Goal: Information Seeking & Learning: Learn about a topic

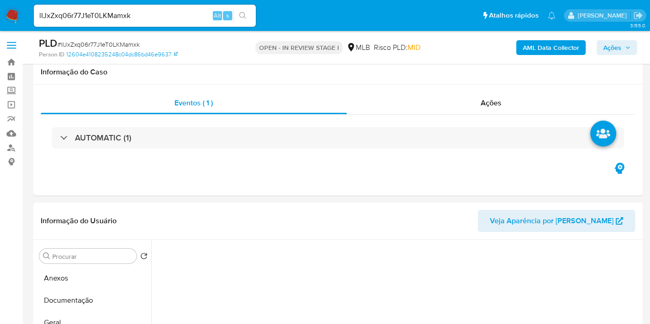
select select "10"
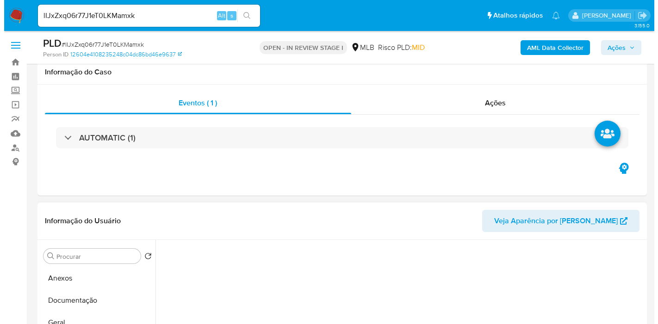
scroll to position [154, 0]
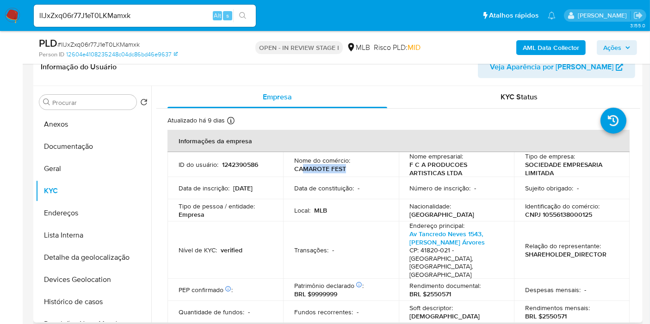
drag, startPoint x: 309, startPoint y: 168, endPoint x: 370, endPoint y: 168, distance: 61.1
click at [370, 168] on div "Nome do comércio : CAMAROTE FEST" at bounding box center [340, 164] width 93 height 17
click at [88, 120] on button "Anexos" at bounding box center [90, 124] width 108 height 22
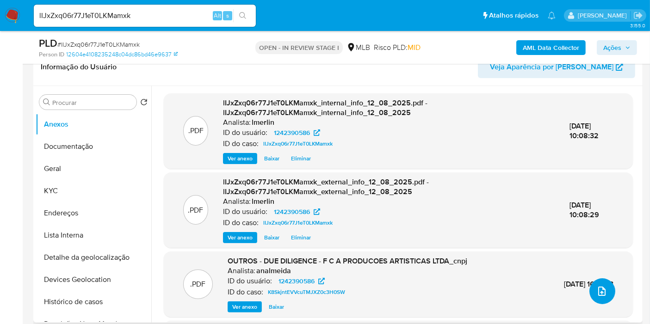
click at [592, 296] on button "upload-file" at bounding box center [603, 292] width 26 height 26
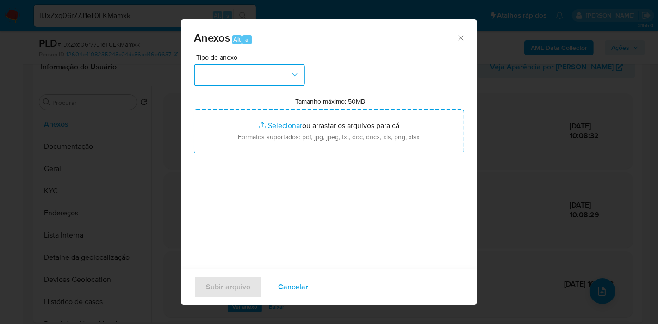
click at [264, 75] on button "button" at bounding box center [249, 75] width 111 height 22
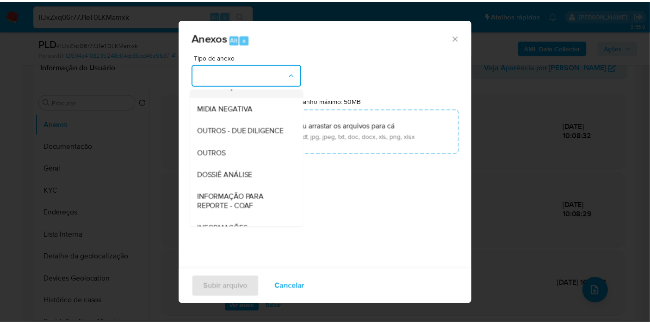
scroll to position [103, 0]
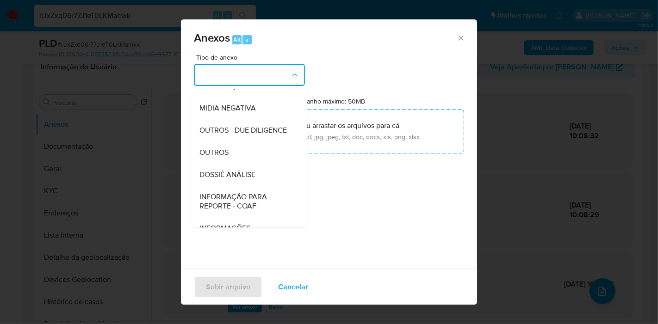
drag, startPoint x: 266, startPoint y: 192, endPoint x: 274, endPoint y: 187, distance: 9.0
click at [266, 186] on div "DOSSIÊ ANÁLISE" at bounding box center [246, 175] width 94 height 22
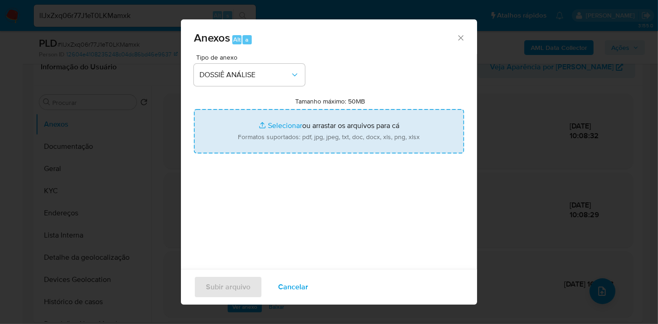
click at [302, 133] on input "Tamanho máximo: 50MB Selecionar arquivos" at bounding box center [329, 131] width 270 height 44
type input "C:\fakepath\Mulan 1242390586_2025_08_19_16_39_44.xlsx"
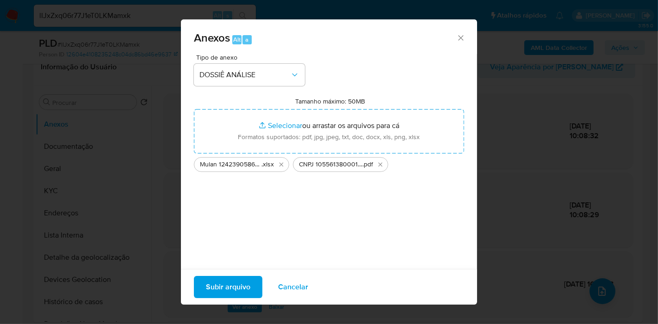
click at [214, 285] on span "Subir arquivo" at bounding box center [228, 287] width 44 height 20
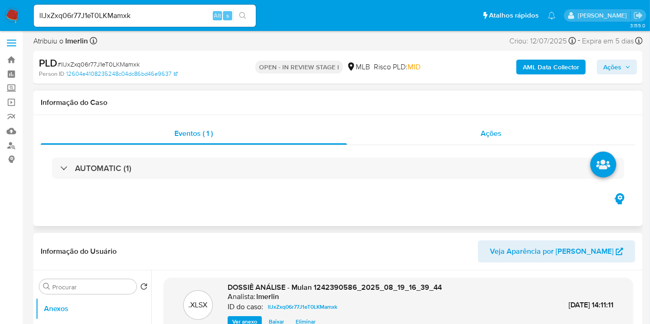
scroll to position [0, 0]
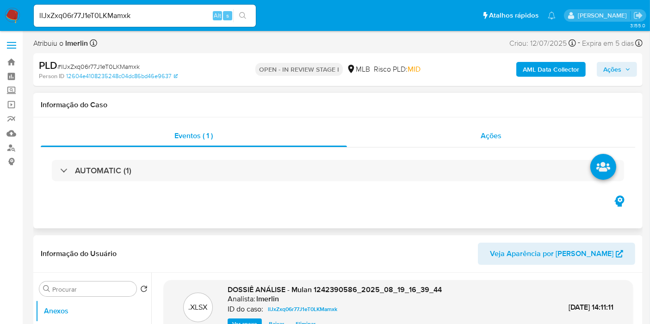
click at [481, 131] on span "Ações" at bounding box center [491, 136] width 21 height 11
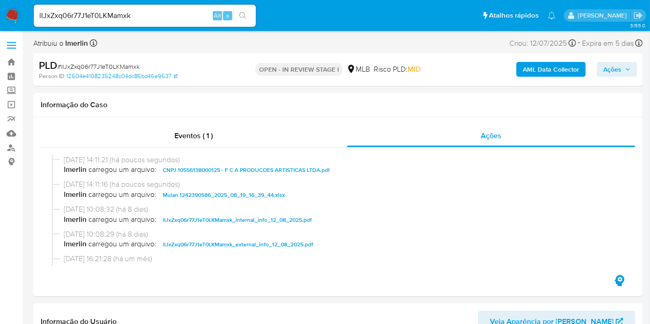
click at [626, 64] on span "Ações" at bounding box center [617, 69] width 27 height 13
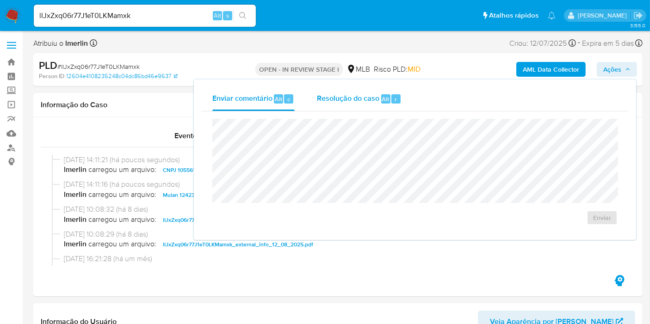
click at [328, 98] on span "Resolução do caso" at bounding box center [348, 98] width 62 height 11
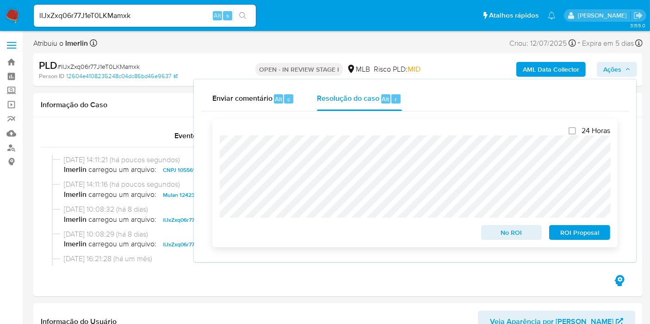
click at [500, 237] on span "No ROI" at bounding box center [512, 232] width 48 height 13
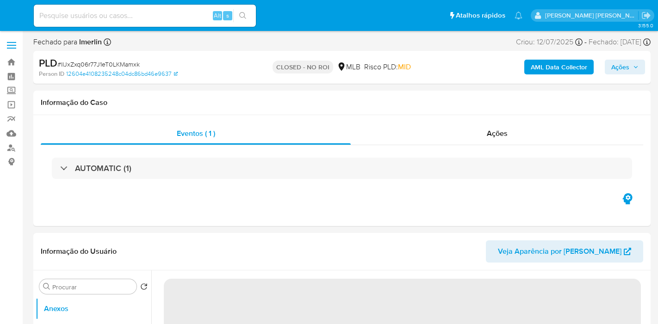
select select "10"
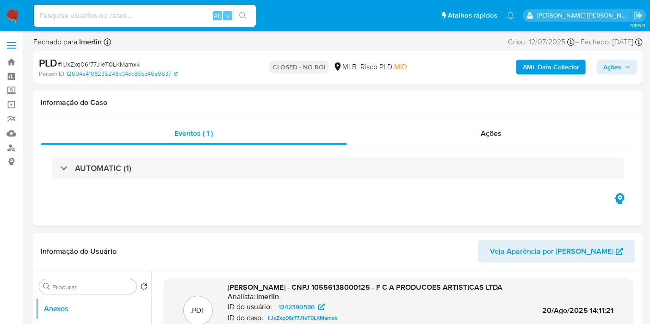
click at [177, 10] on input at bounding box center [145, 16] width 222 height 12
paste input "TQo0MqhRJb5KOpYgdVdaSzvC"
type input "TQo0MqhRJb5KOpYgdVdaSzvC"
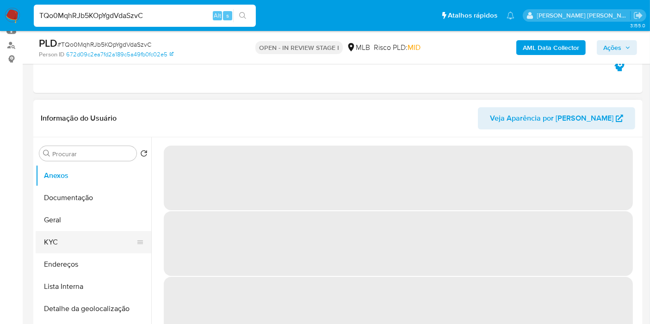
click at [90, 238] on button "KYC" at bounding box center [90, 242] width 108 height 22
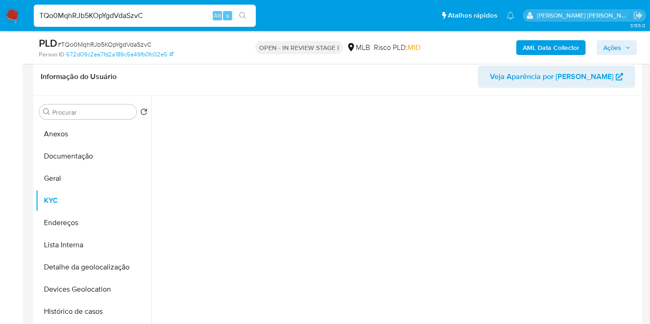
scroll to position [154, 0]
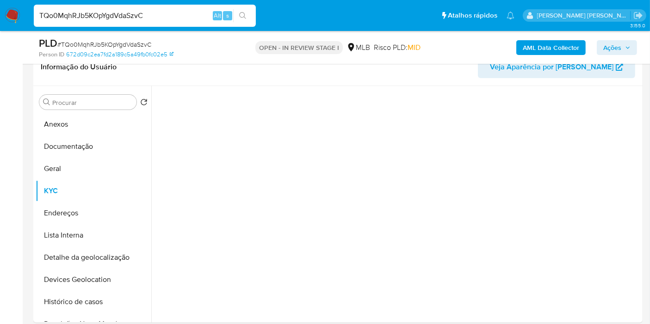
select select "10"
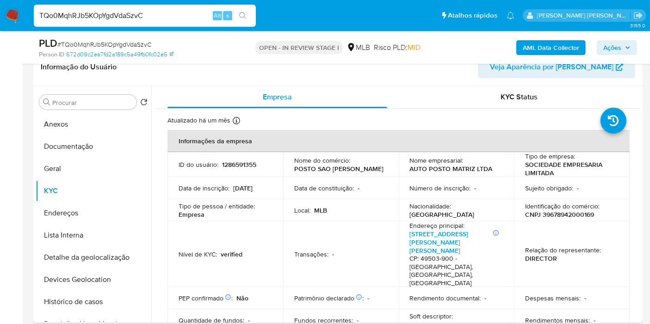
click at [569, 216] on p "CNPJ 39678942000169" at bounding box center [559, 215] width 69 height 8
copy p "39678942000169"
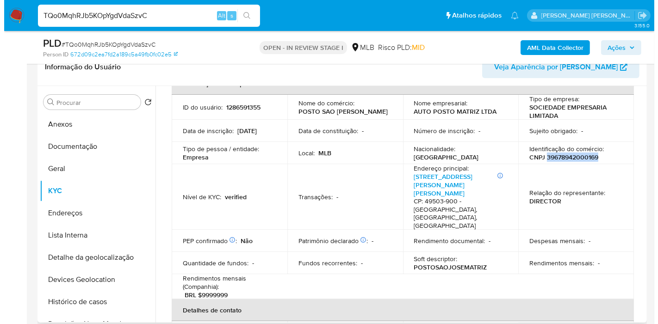
scroll to position [103, 0]
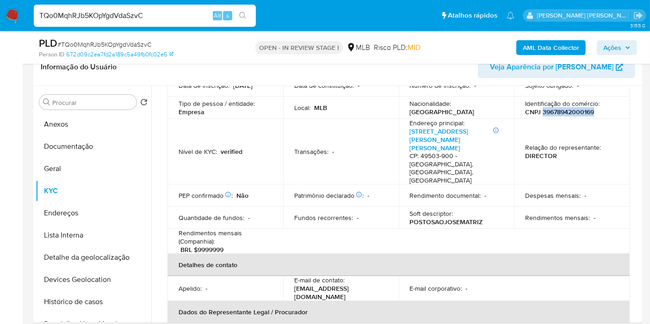
click at [533, 50] on b "AML Data Collector" at bounding box center [551, 47] width 56 height 15
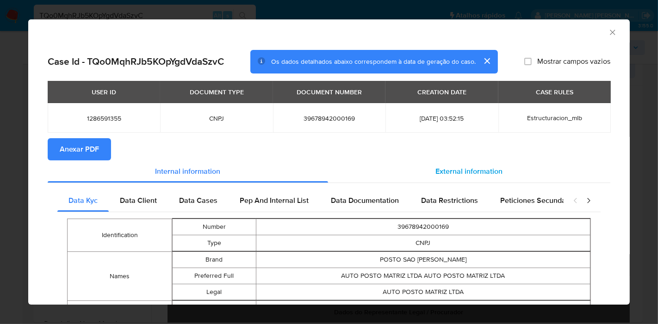
click at [436, 168] on span "External information" at bounding box center [469, 171] width 67 height 11
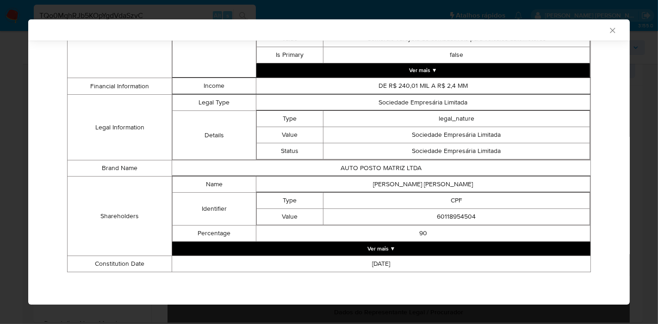
click at [426, 245] on button "Ver mais ▼" at bounding box center [381, 249] width 418 height 14
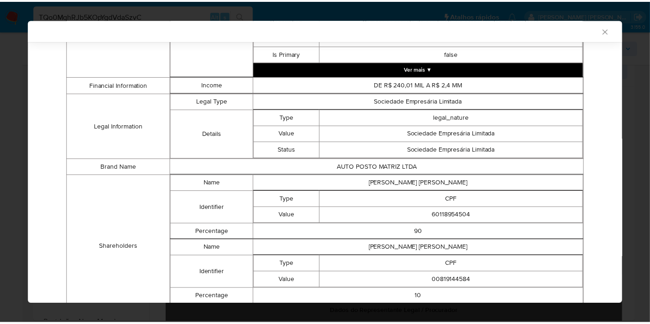
scroll to position [463, 0]
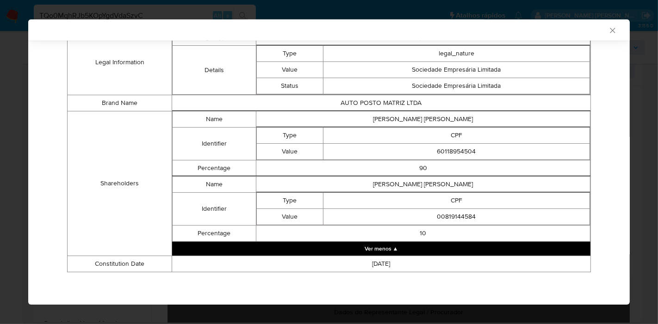
click at [421, 115] on td "ISABEL CRISTINA DE LIMA SANTOS" at bounding box center [423, 120] width 334 height 16
copy td "ISABEL CRISTINA DE LIMA SANTOS"
click at [454, 152] on td "60118954504" at bounding box center [456, 152] width 267 height 16
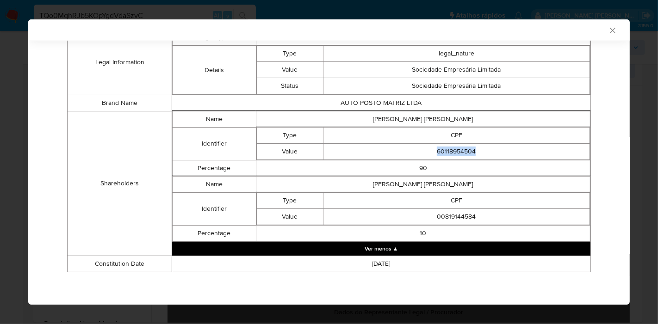
click at [454, 152] on td "60118954504" at bounding box center [456, 152] width 267 height 16
copy td "60118954504"
click at [383, 183] on td "ALAN CARLOS DE LIMA SANTOS" at bounding box center [423, 185] width 334 height 16
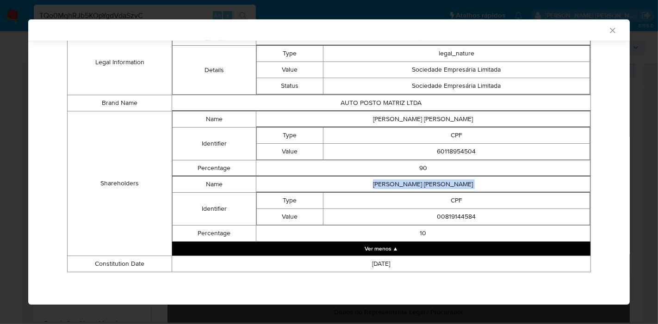
copy td "ALAN CARLOS DE LIMA SANTOS"
click at [442, 221] on td "00819144584" at bounding box center [456, 217] width 267 height 16
copy td "00819144584"
click at [438, 119] on td "ISABEL CRISTINA DE LIMA SANTOS" at bounding box center [423, 120] width 334 height 16
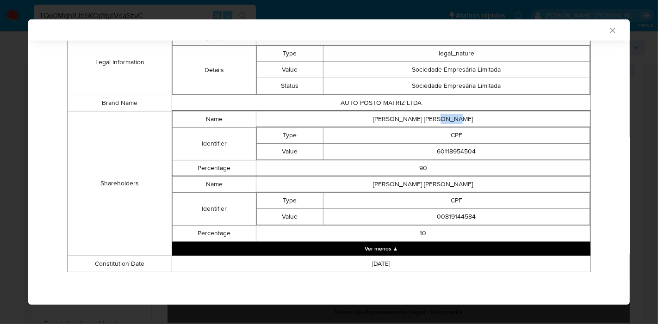
click at [438, 119] on td "ISABEL CRISTINA DE LIMA SANTOS" at bounding box center [423, 120] width 334 height 16
copy td "ISABEL CRISTINA DE LIMA SANTOS"
click at [451, 142] on td "CPF" at bounding box center [456, 136] width 267 height 16
click at [451, 144] on td "60118954504" at bounding box center [456, 152] width 267 height 16
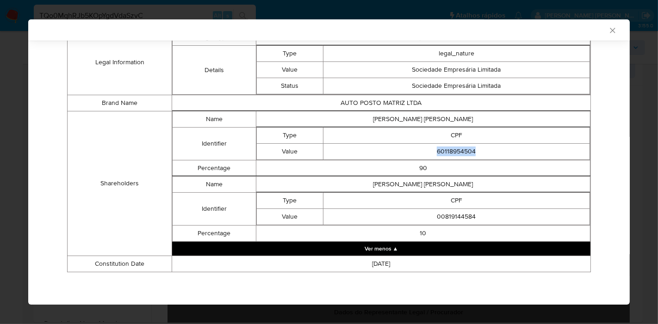
click at [451, 144] on td "60118954504" at bounding box center [456, 152] width 267 height 16
copy td "60118954504"
click at [410, 186] on td "ALAN CARLOS DE LIMA SANTOS" at bounding box center [423, 185] width 334 height 16
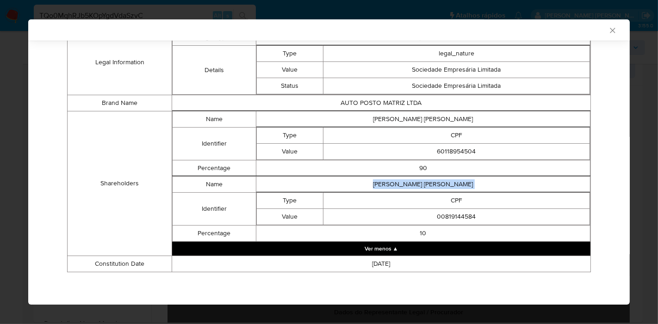
copy td "ALAN CARLOS DE LIMA SANTOS"
click at [449, 217] on td "00819144584" at bounding box center [456, 217] width 267 height 16
copy td "00819144584"
click at [608, 30] on icon "Fechar a janela" at bounding box center [612, 30] width 9 height 9
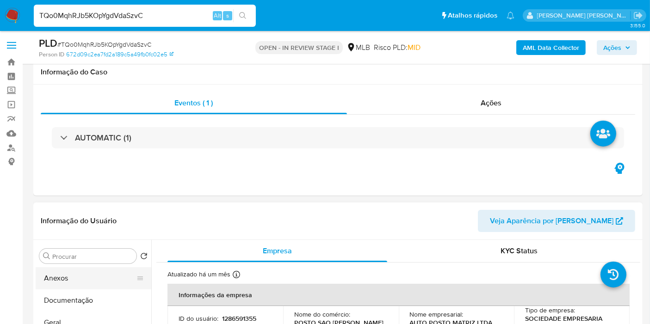
scroll to position [103, 0]
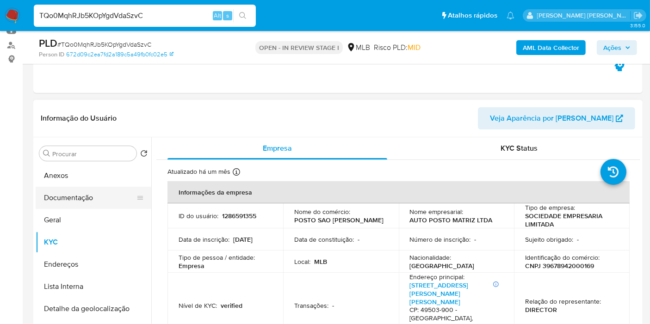
click at [103, 200] on button "Documentação" at bounding box center [90, 198] width 108 height 22
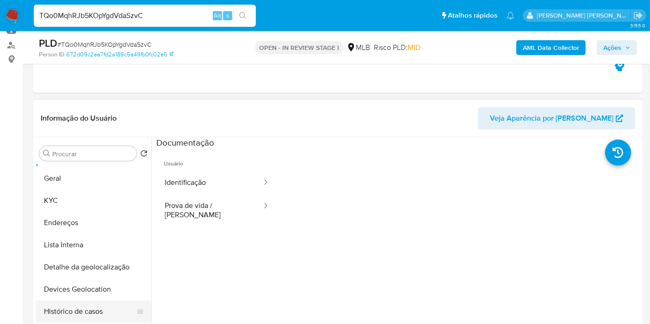
scroll to position [51, 0]
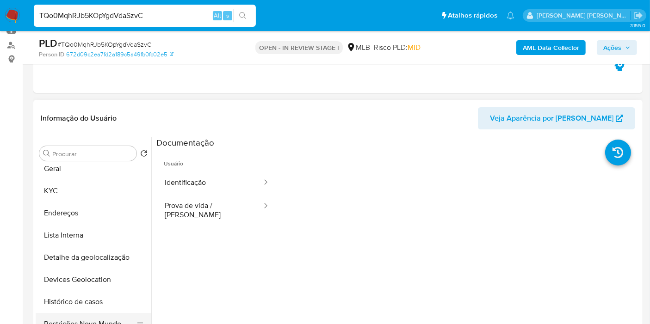
click at [80, 323] on button "Restrições Novo Mundo" at bounding box center [90, 324] width 108 height 22
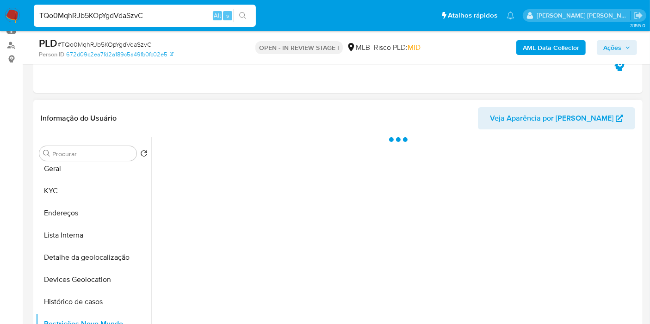
scroll to position [154, 0]
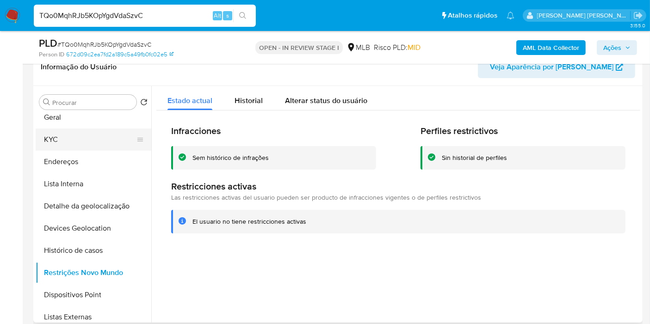
click at [93, 132] on button "KYC" at bounding box center [90, 140] width 108 height 22
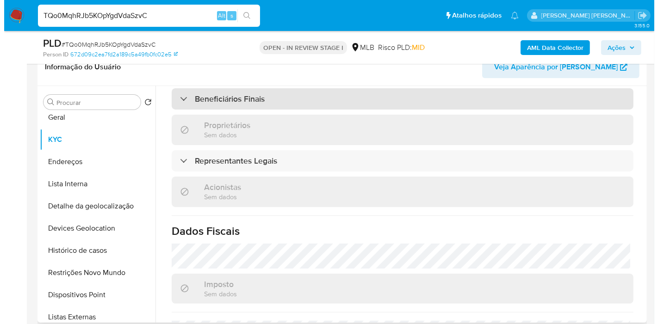
scroll to position [588, 0]
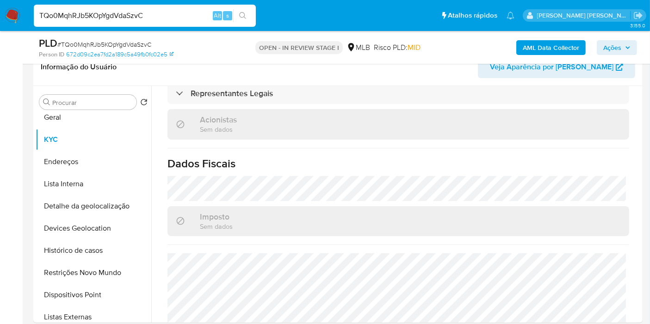
click at [562, 46] on b "AML Data Collector" at bounding box center [551, 47] width 56 height 15
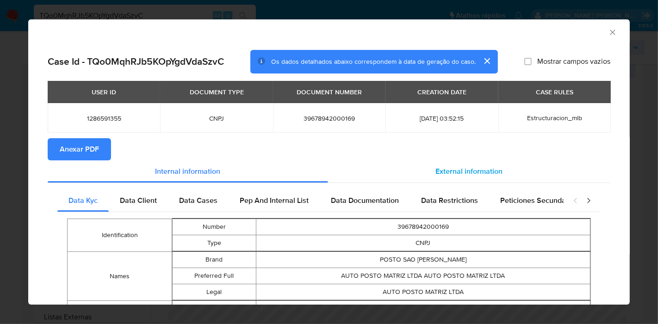
click at [458, 175] on span "External information" at bounding box center [469, 171] width 67 height 11
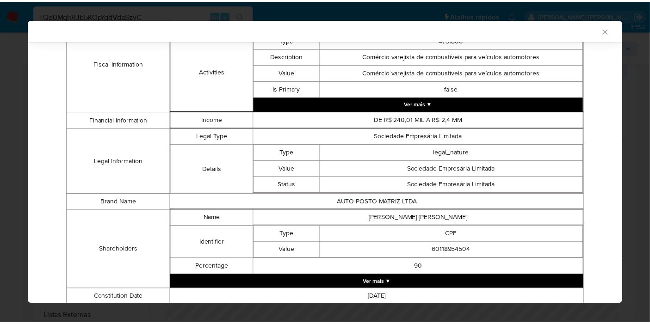
scroll to position [398, 0]
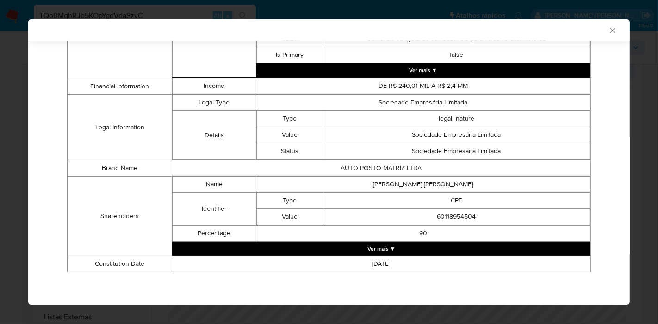
click at [394, 245] on button "Ver mais ▼" at bounding box center [381, 249] width 418 height 14
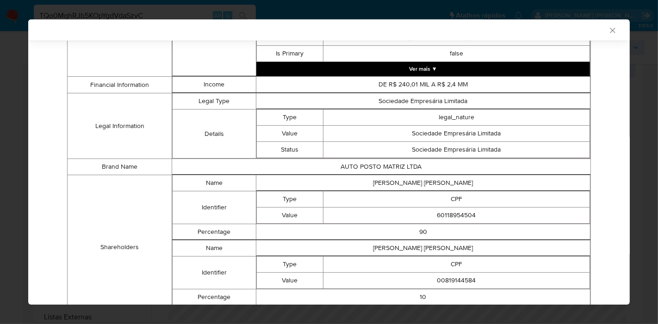
click at [410, 184] on td "ISABEL CRISTINA DE LIMA SANTOS" at bounding box center [423, 183] width 334 height 16
copy td "ISABEL CRISTINA DE LIMA SANTOS"
click at [458, 245] on td "ALAN CARLOS DE LIMA SANTOS" at bounding box center [423, 249] width 334 height 16
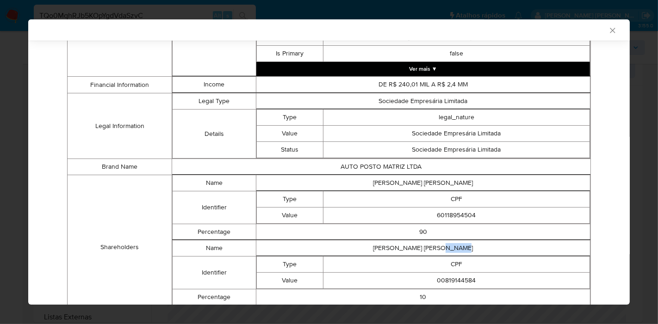
click at [458, 245] on td "ALAN CARLOS DE LIMA SANTOS" at bounding box center [423, 249] width 334 height 16
click at [608, 33] on icon "Fechar a janela" at bounding box center [612, 30] width 9 height 9
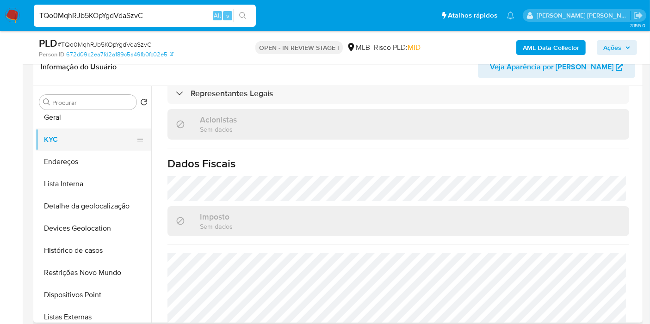
scroll to position [0, 0]
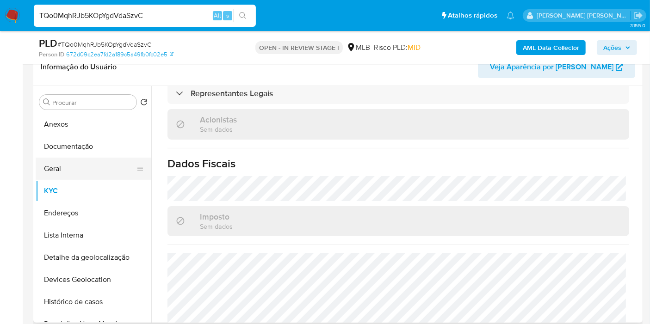
click at [77, 172] on button "Geral" at bounding box center [90, 169] width 108 height 22
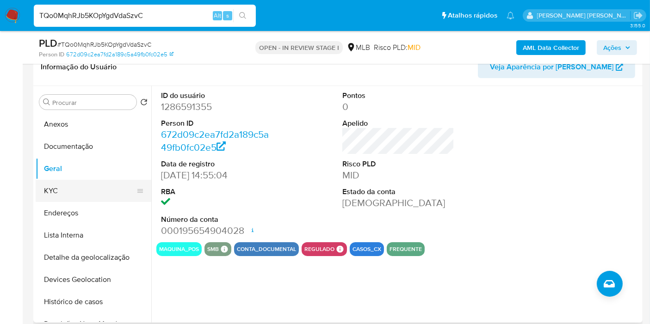
click at [63, 196] on button "KYC" at bounding box center [90, 191] width 108 height 22
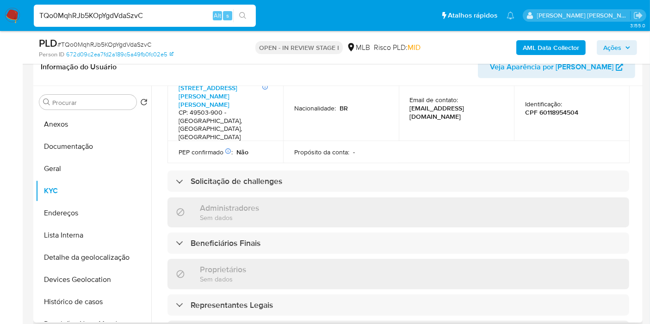
scroll to position [579, 0]
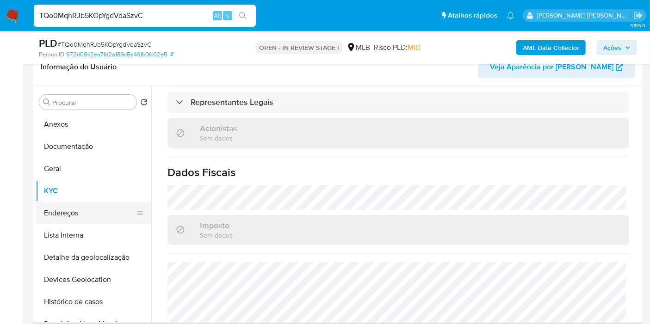
click at [68, 212] on button "Endereços" at bounding box center [90, 213] width 108 height 22
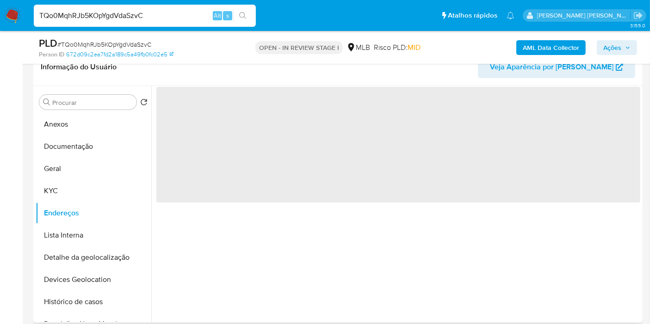
scroll to position [0, 0]
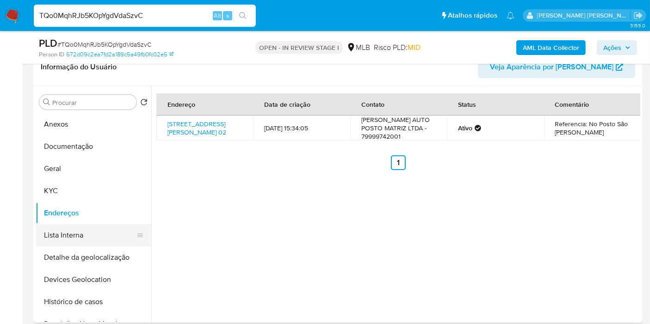
click at [94, 232] on button "Lista Interna" at bounding box center [90, 235] width 108 height 22
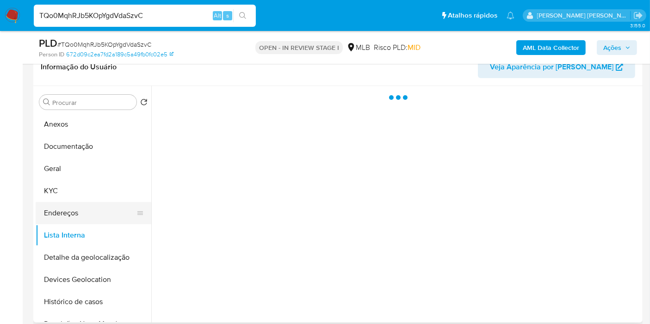
click at [92, 211] on button "Endereços" at bounding box center [90, 213] width 108 height 22
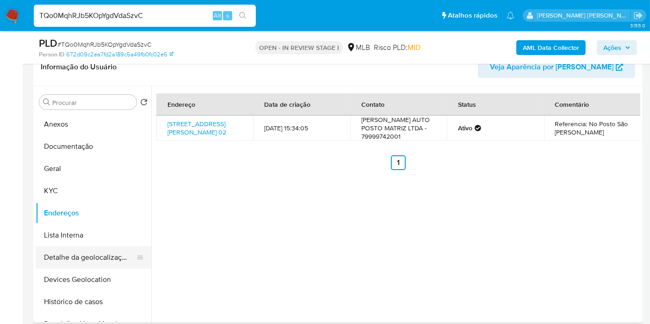
click at [106, 253] on button "Detalhe da geolocalização" at bounding box center [90, 258] width 108 height 22
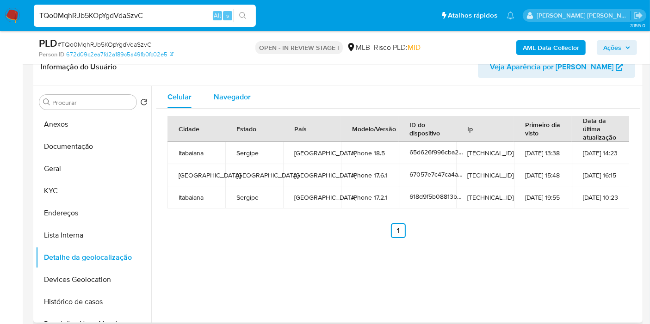
click at [249, 90] on div "Navegador" at bounding box center [232, 97] width 37 height 22
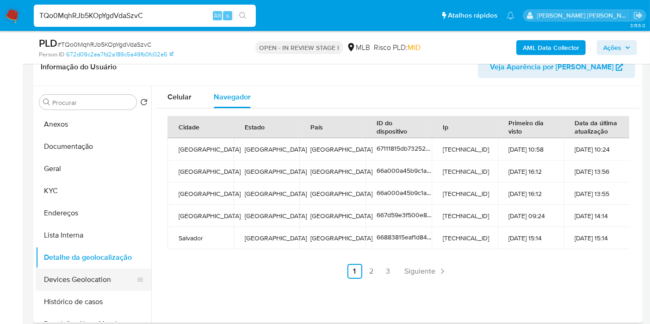
click at [94, 272] on button "Devices Geolocation" at bounding box center [90, 280] width 108 height 22
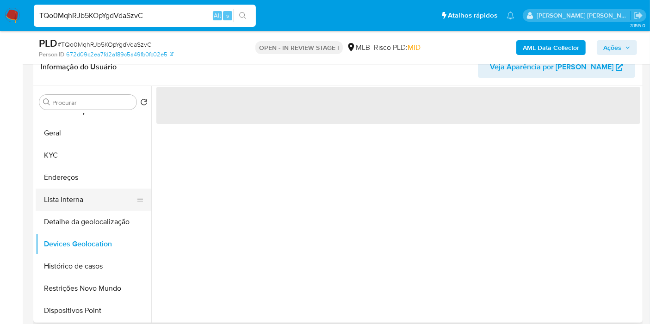
scroll to position [51, 0]
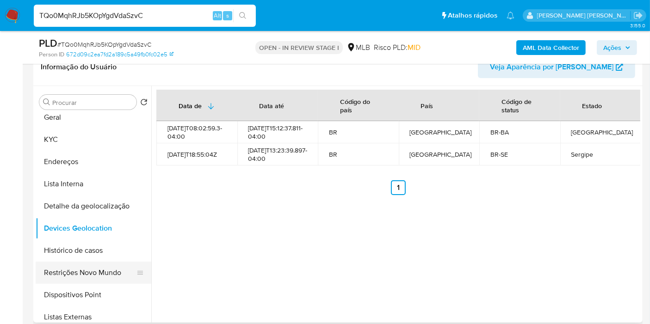
click at [101, 270] on button "Restrições Novo Mundo" at bounding box center [90, 273] width 108 height 22
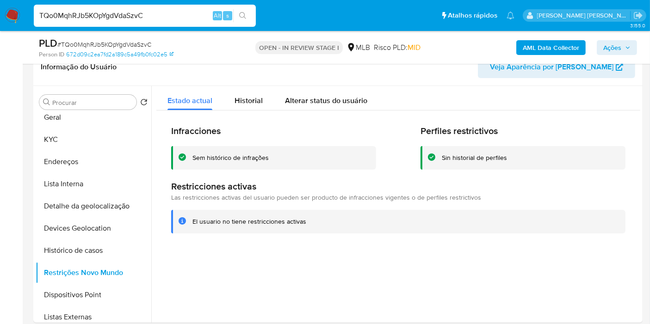
click at [91, 298] on button "Dispositivos Point" at bounding box center [90, 295] width 108 height 22
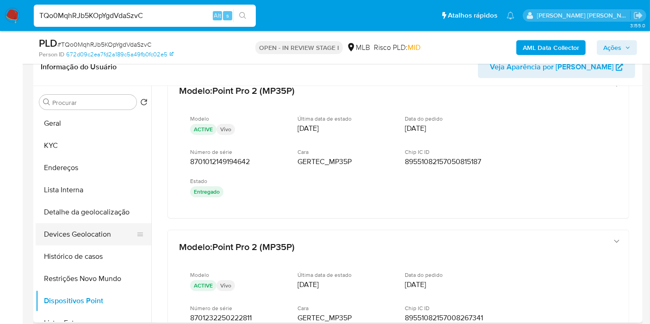
scroll to position [0, 0]
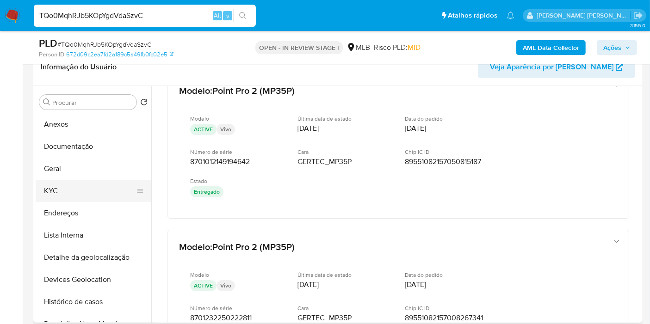
click at [66, 191] on button "KYC" at bounding box center [90, 191] width 108 height 22
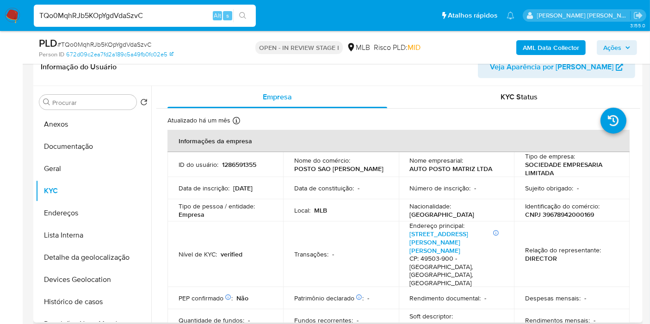
click at [564, 214] on p "CNPJ 39678942000169" at bounding box center [559, 215] width 69 height 8
click at [77, 208] on button "Endereços" at bounding box center [90, 213] width 108 height 22
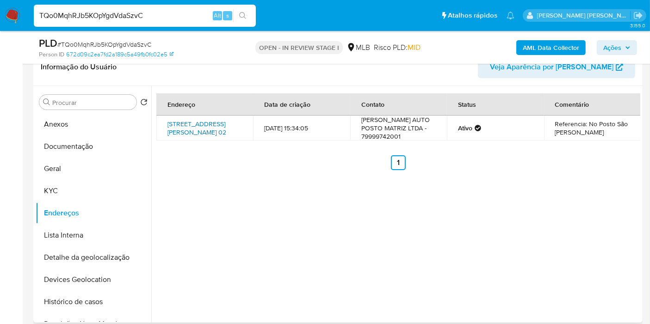
click at [207, 137] on link "Avenida Engenheiro Carlos Reis 02, Itabaiana, Sergipe, 49506000, Brasil 02" at bounding box center [197, 128] width 59 height 18
click at [73, 192] on button "KYC" at bounding box center [90, 191] width 108 height 22
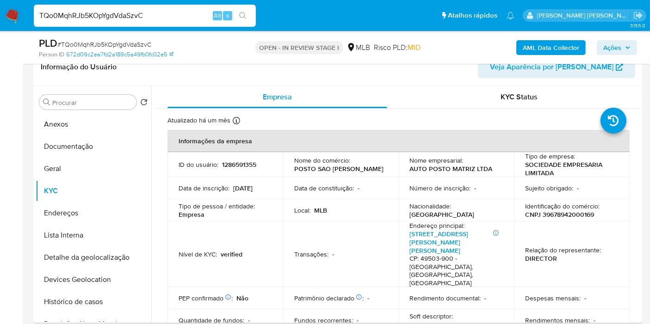
click at [558, 214] on p "CNPJ 39678942000169" at bounding box center [559, 215] width 69 height 8
drag, startPoint x: 410, startPoint y: 166, endPoint x: 491, endPoint y: 168, distance: 81.0
click at [491, 168] on div "Nome empresarial : AUTO POSTO MATRIZ LTDA" at bounding box center [456, 164] width 93 height 17
click at [544, 213] on p "CNPJ 39678942000169" at bounding box center [559, 215] width 69 height 8
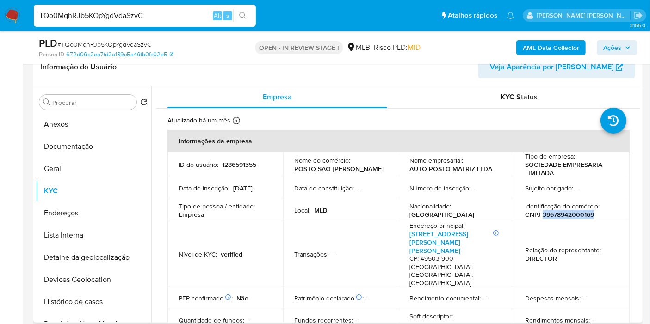
click at [544, 213] on p "CNPJ 39678942000169" at bounding box center [559, 215] width 69 height 8
click at [89, 295] on button "Histórico de casos" at bounding box center [90, 302] width 108 height 22
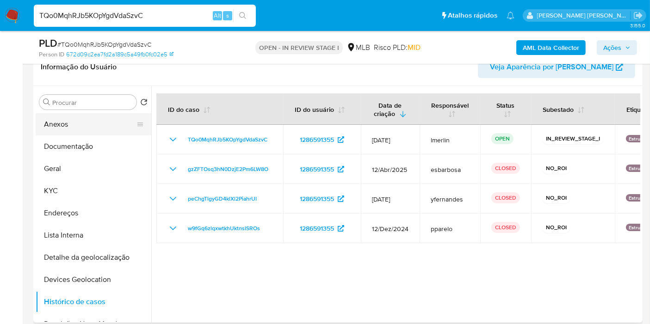
click at [71, 129] on button "Anexos" at bounding box center [90, 124] width 108 height 22
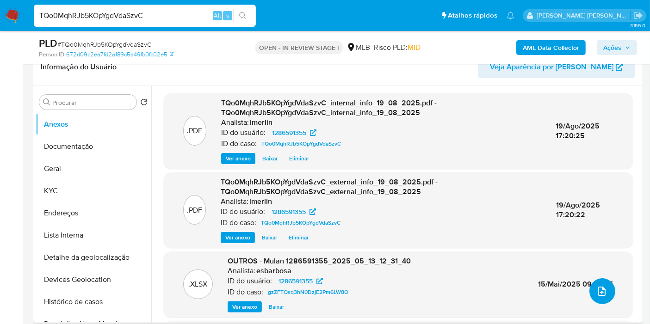
click at [598, 293] on icon "upload-file" at bounding box center [602, 291] width 11 height 11
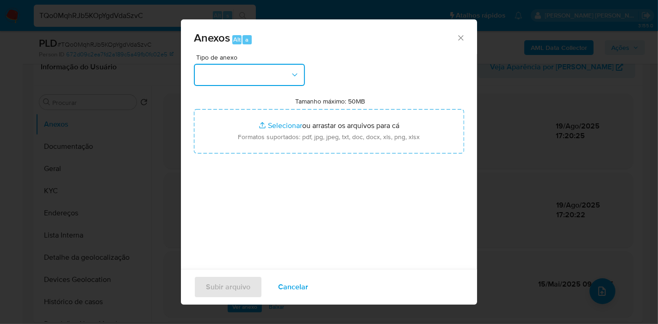
click at [254, 78] on button "button" at bounding box center [249, 75] width 111 height 22
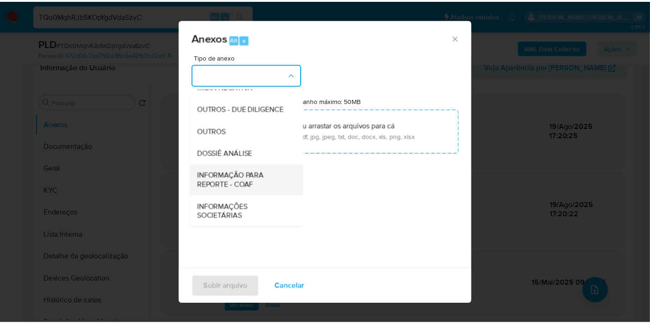
scroll to position [142, 0]
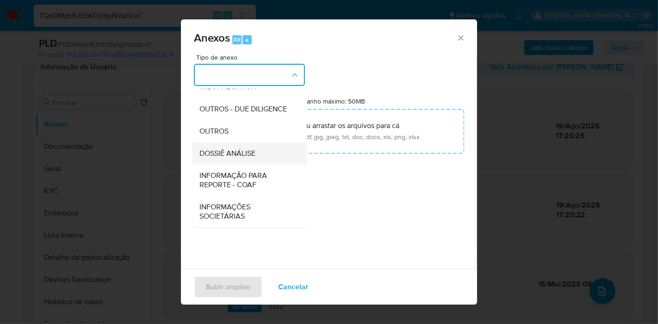
click at [256, 161] on div "DOSSIÊ ANÁLISE" at bounding box center [246, 154] width 94 height 22
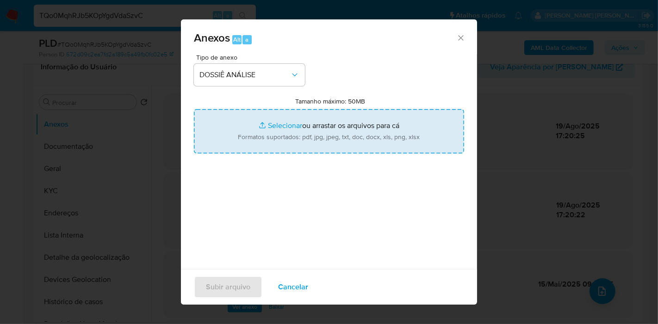
click at [335, 121] on input "Tamanho máximo: 50MB Selecionar arquivos" at bounding box center [329, 131] width 270 height 44
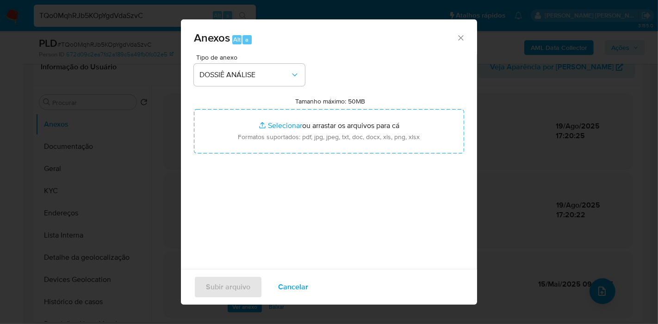
type input "C:\fakepath\CNPJ 39678942000169 - AUTO POSTO MATRIZ LTDA.pdf"
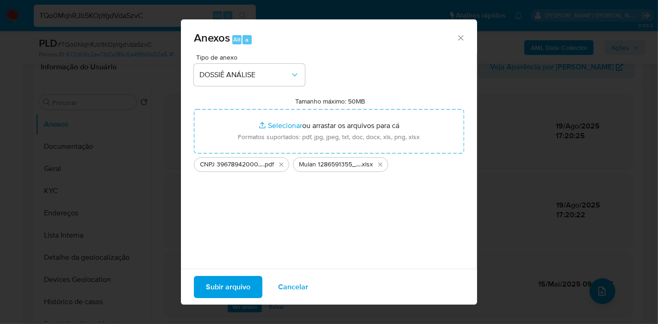
click at [237, 281] on span "Subir arquivo" at bounding box center [228, 287] width 44 height 20
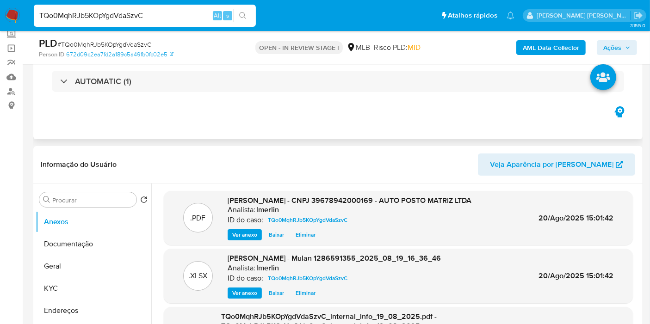
scroll to position [0, 0]
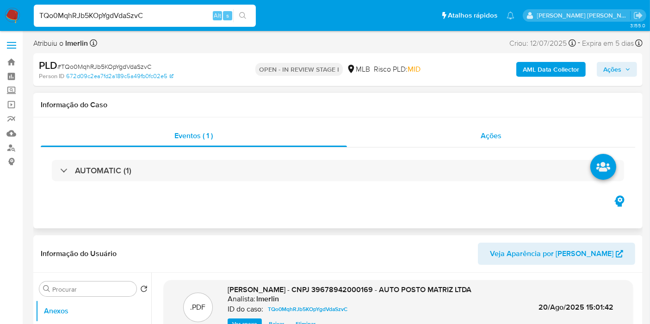
click at [519, 138] on div "Ações" at bounding box center [491, 136] width 289 height 22
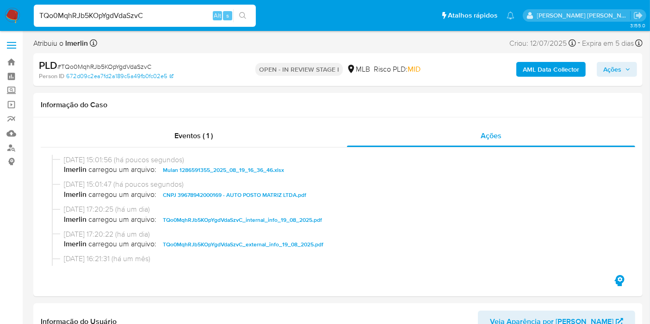
click at [619, 70] on span "Ações" at bounding box center [613, 69] width 18 height 15
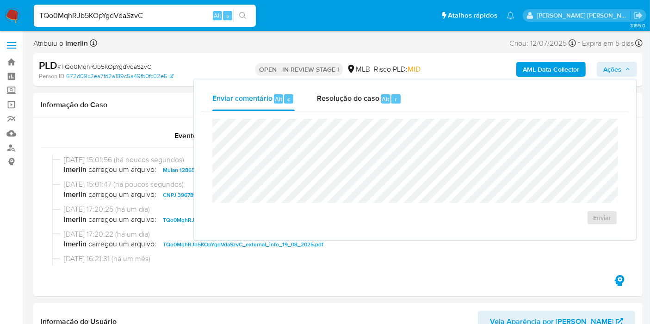
click at [338, 102] on span "Resolução do caso" at bounding box center [348, 98] width 62 height 11
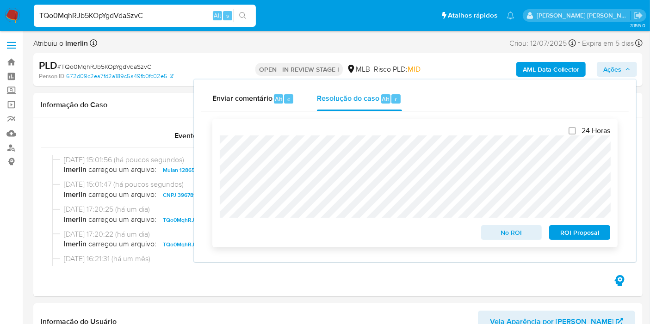
click at [494, 232] on span "No ROI" at bounding box center [512, 232] width 48 height 13
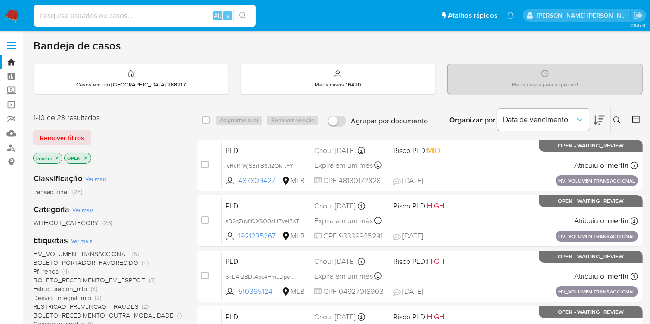
click at [194, 16] on input at bounding box center [145, 16] width 222 height 12
paste input "1418730446"
type input "1418730446"
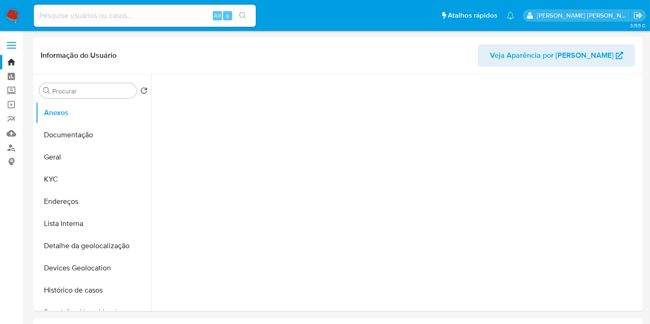
select select "10"
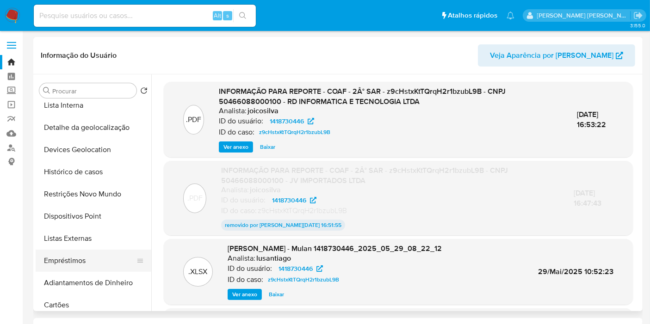
scroll to position [103, 0]
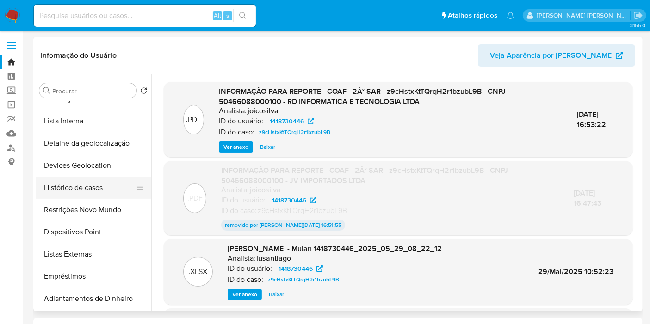
click at [96, 192] on button "Histórico de casos" at bounding box center [90, 188] width 108 height 22
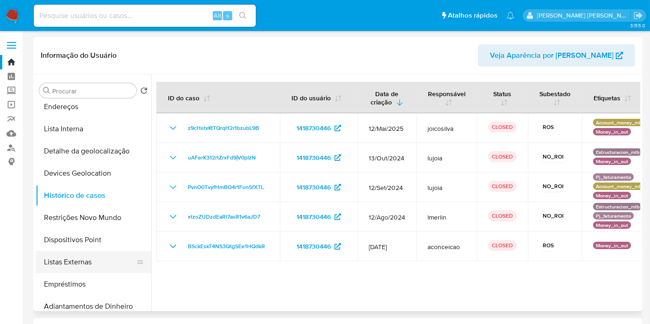
scroll to position [154, 0]
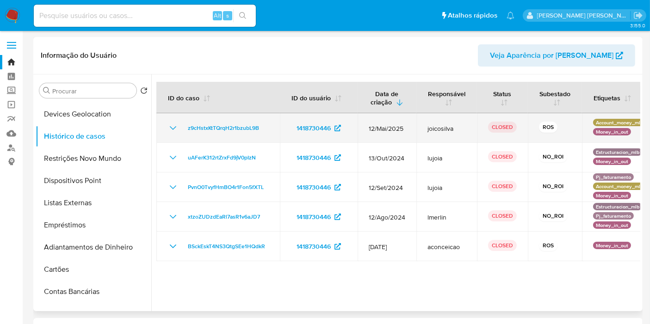
click at [176, 126] on icon "Mostrar/Ocultar" at bounding box center [173, 128] width 6 height 4
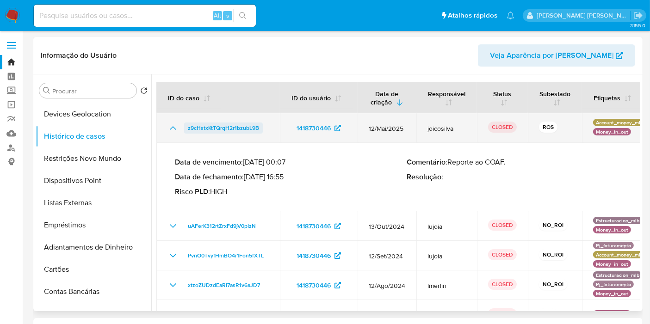
click at [226, 127] on span "z9cHstxKtTQrqH2r1bzubL9B" at bounding box center [223, 128] width 71 height 11
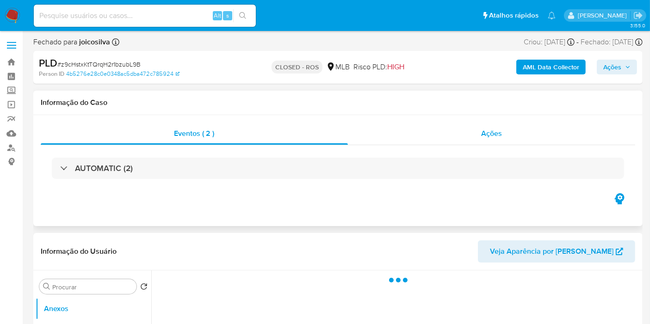
click at [479, 136] on div "Ações" at bounding box center [492, 134] width 288 height 22
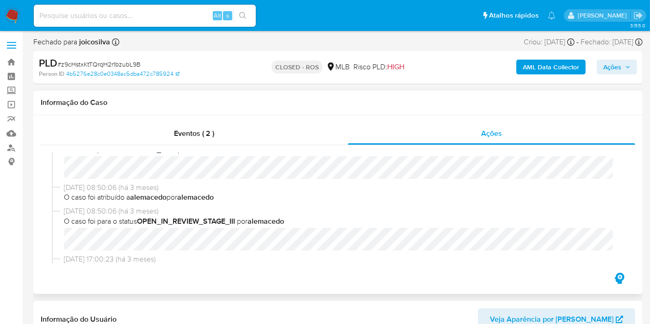
scroll to position [308, 0]
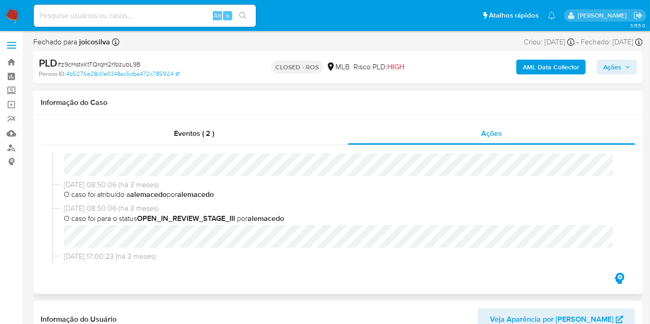
select select "10"
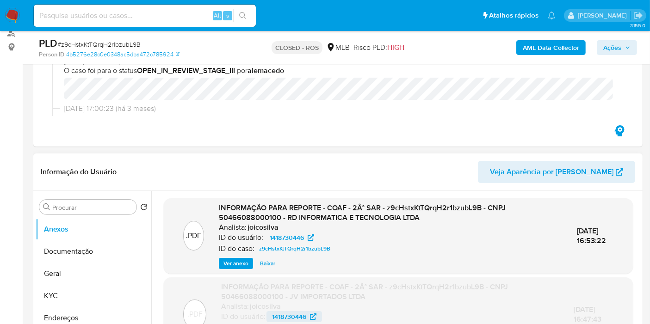
scroll to position [206, 0]
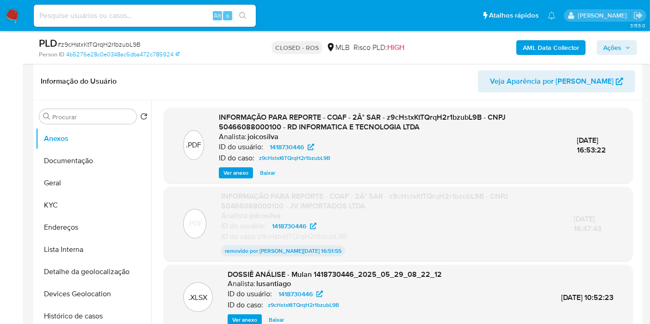
click at [240, 173] on span "Ver anexo" at bounding box center [236, 172] width 25 height 9
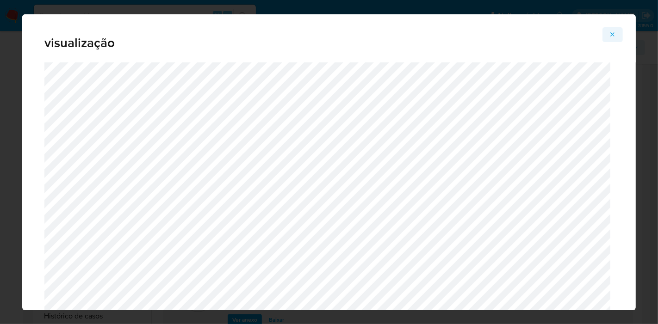
click at [615, 35] on icon "Attachment preview" at bounding box center [612, 34] width 7 height 7
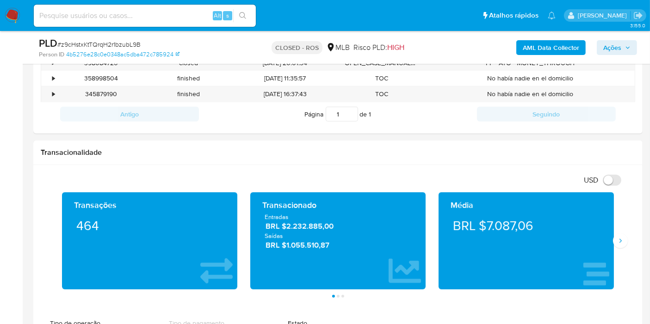
scroll to position [411, 0]
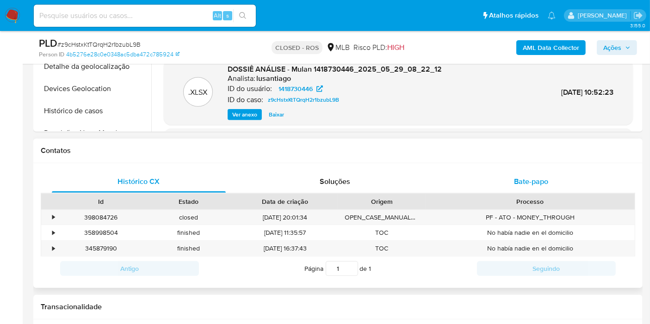
click at [510, 171] on div "Bate-papo" at bounding box center [531, 182] width 174 height 22
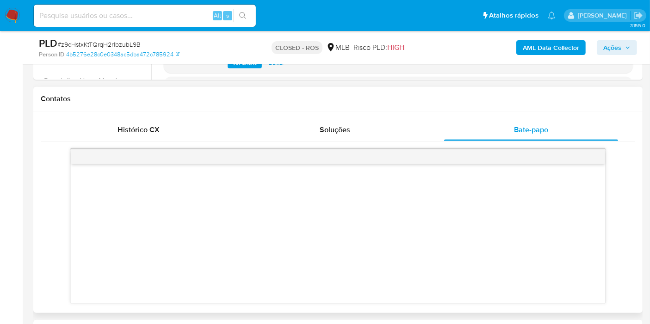
scroll to position [257, 0]
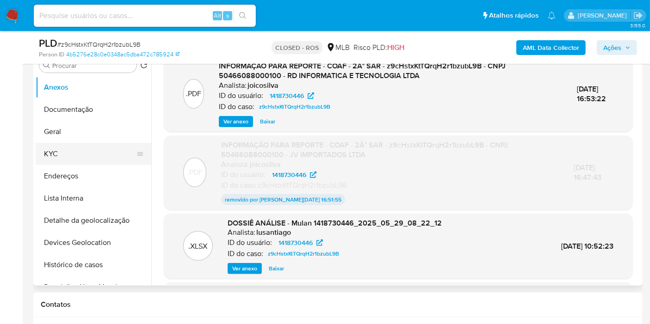
click at [69, 150] on button "KYC" at bounding box center [90, 154] width 108 height 22
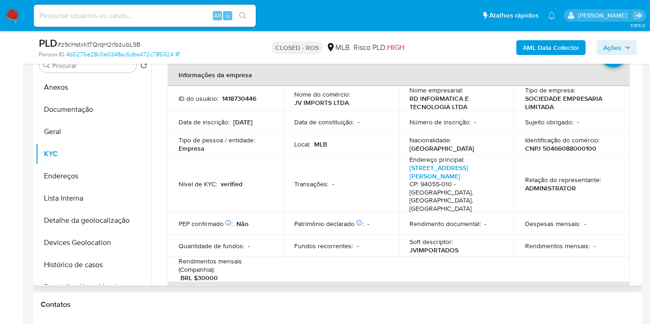
scroll to position [0, 0]
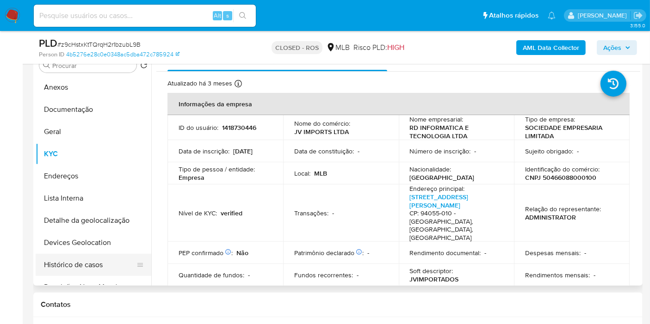
click at [107, 265] on button "Histórico de casos" at bounding box center [90, 265] width 108 height 22
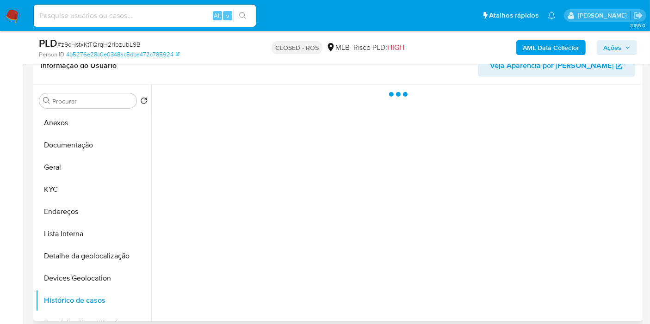
scroll to position [206, 0]
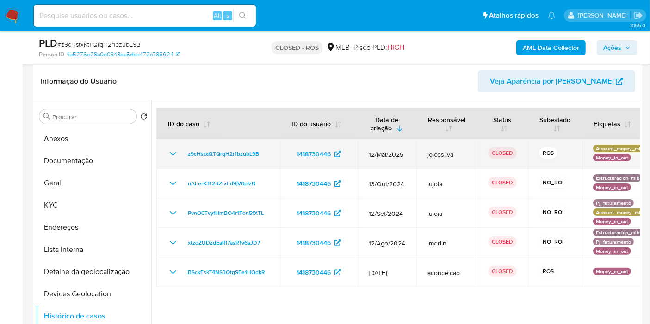
click at [171, 154] on icon "Mostrar/Ocultar" at bounding box center [173, 154] width 11 height 11
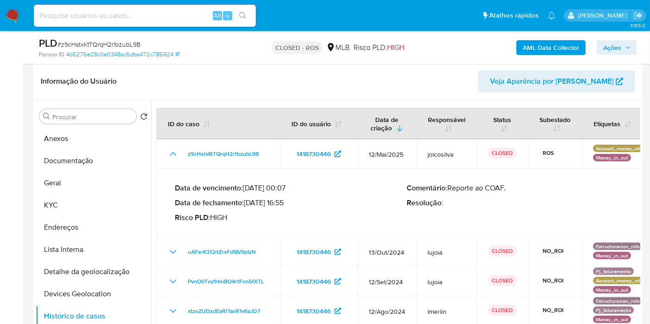
drag, startPoint x: 248, startPoint y: 201, endPoint x: 287, endPoint y: 203, distance: 38.9
click at [287, 203] on p "Data de fechamento : 02/06/2025 16:55" at bounding box center [291, 203] width 232 height 9
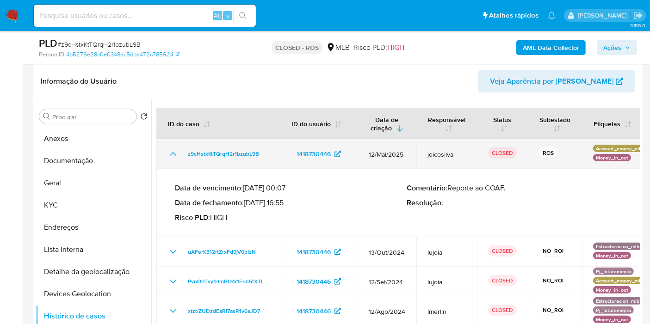
click at [175, 159] on td "z9cHstxKtTQrqH2r1bzubL9B" at bounding box center [218, 154] width 124 height 30
click at [171, 151] on icon "Mostrar/Ocultar" at bounding box center [173, 154] width 11 height 11
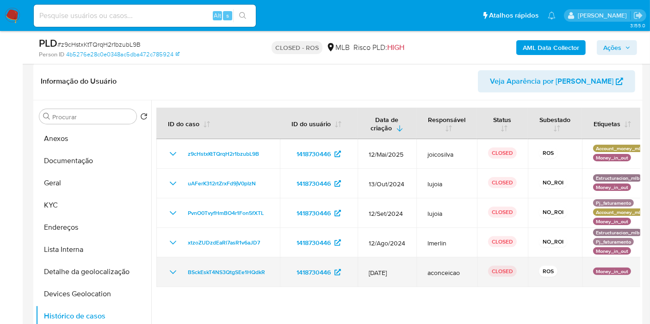
click at [174, 277] on td "BSckEskT4NS3QtgSEe1HQdkR" at bounding box center [218, 273] width 124 height 30
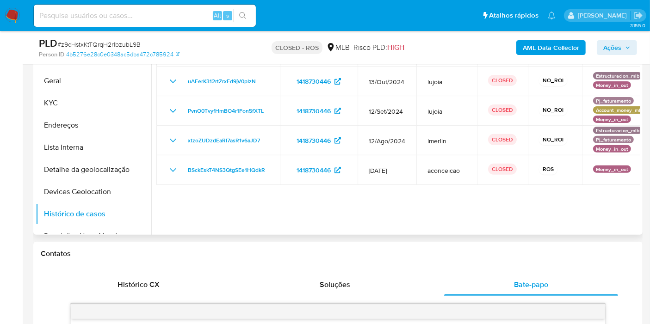
scroll to position [308, 0]
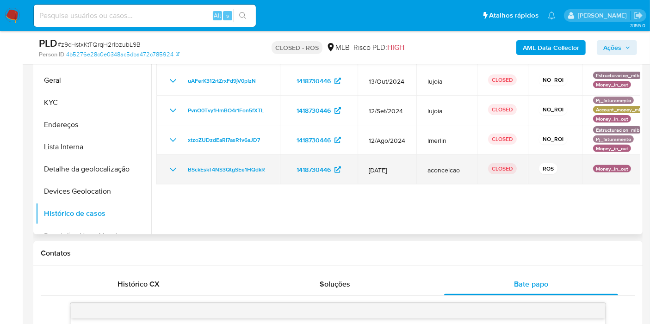
click at [173, 169] on icon "Mostrar/Ocultar" at bounding box center [173, 169] width 11 height 11
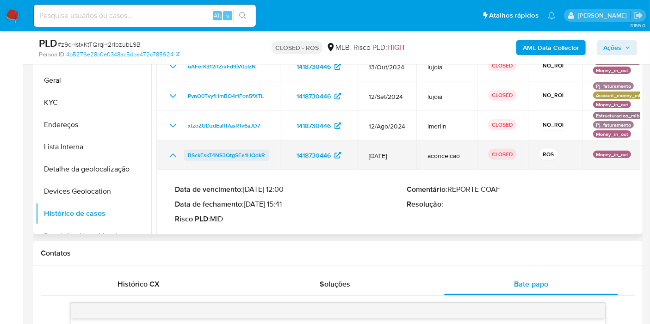
scroll to position [23, 0]
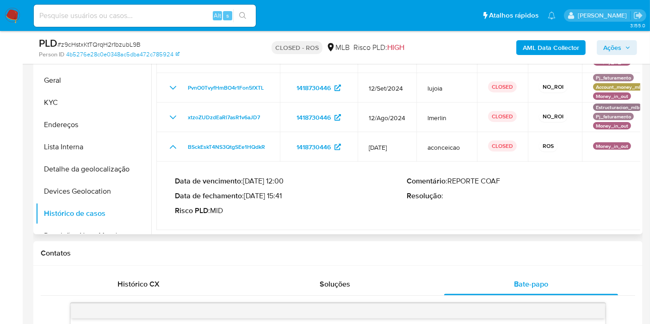
drag, startPoint x: 249, startPoint y: 196, endPoint x: 283, endPoint y: 193, distance: 34.5
click at [283, 193] on p "Data de fechamento : 12/08/2024 15:41" at bounding box center [291, 196] width 232 height 9
drag, startPoint x: 253, startPoint y: 195, endPoint x: 284, endPoint y: 195, distance: 31.0
click at [284, 195] on p "Data de fechamento : 12/08/2024 15:41" at bounding box center [291, 196] width 232 height 9
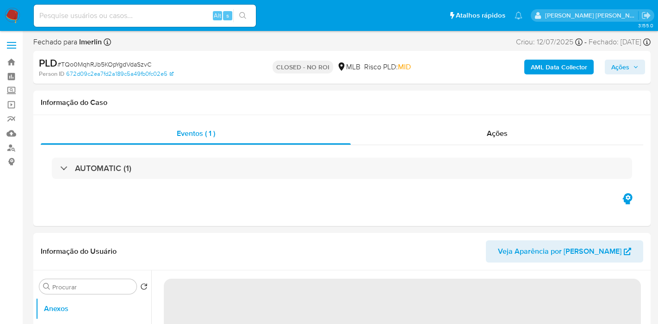
select select "10"
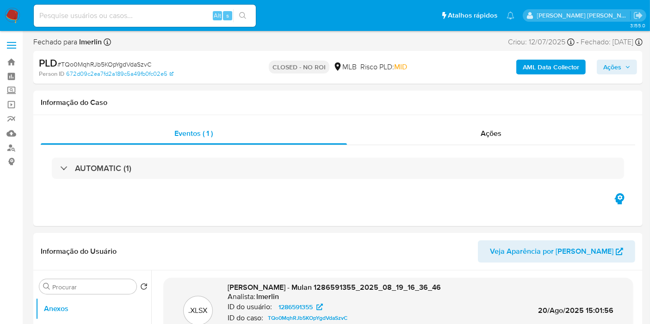
click at [12, 15] on img at bounding box center [13, 16] width 16 height 16
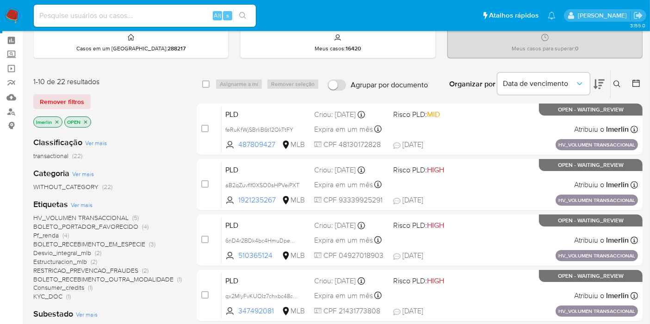
scroll to position [51, 0]
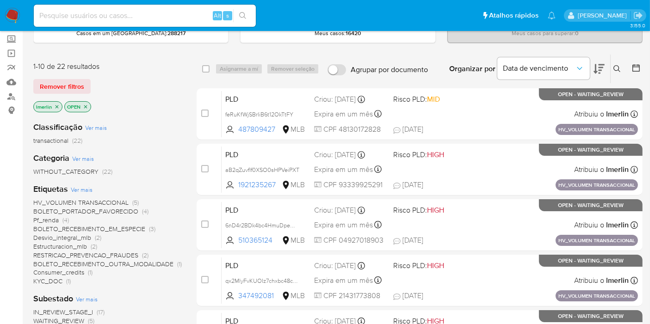
click at [640, 70] on icon at bounding box center [636, 67] width 7 height 7
click at [632, 68] on icon at bounding box center [636, 67] width 9 height 9
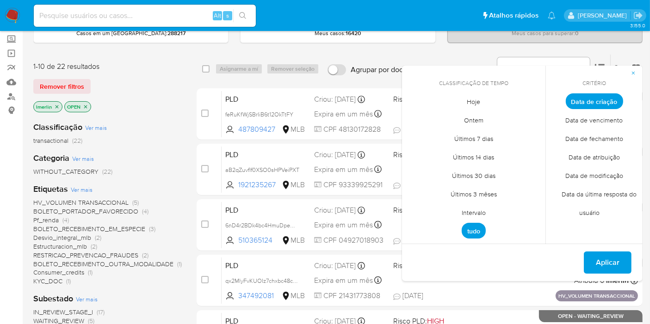
click at [476, 211] on span "Intervalo" at bounding box center [474, 213] width 44 height 19
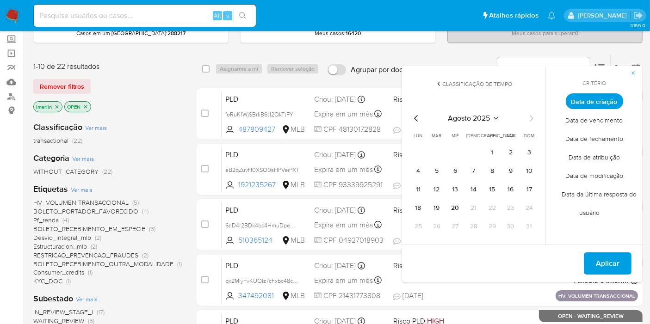
click at [416, 117] on icon "Mes anterior" at bounding box center [416, 118] width 11 height 11
click at [435, 150] on button "1" at bounding box center [437, 152] width 15 height 15
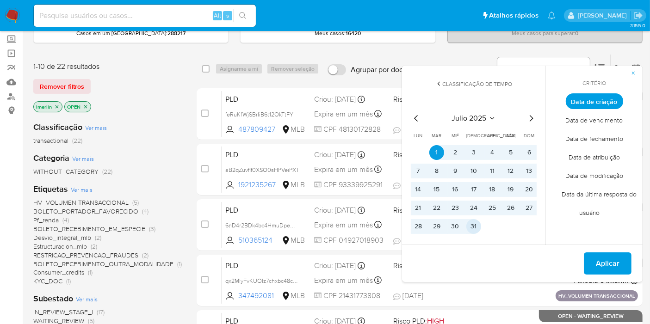
click at [471, 230] on button "31" at bounding box center [474, 226] width 15 height 15
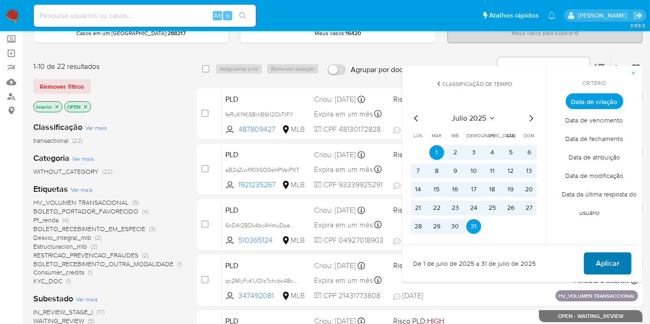
click at [604, 261] on span "Aplicar" at bounding box center [608, 264] width 24 height 20
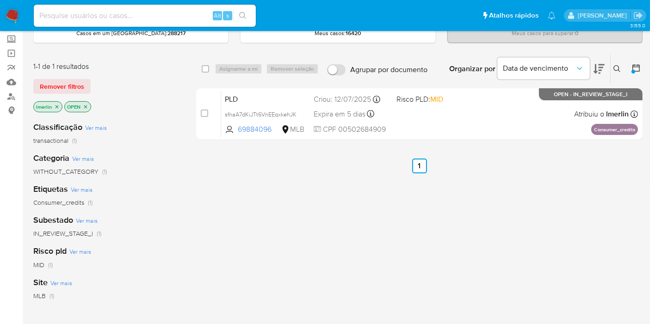
drag, startPoint x: 0, startPoint y: 233, endPoint x: 131, endPoint y: 178, distance: 141.9
click at [0, 233] on aside "Bandeja Painel Screening Pesquisa em Listas Watchlist Ferramentas Operações em …" at bounding box center [11, 214] width 23 height 530
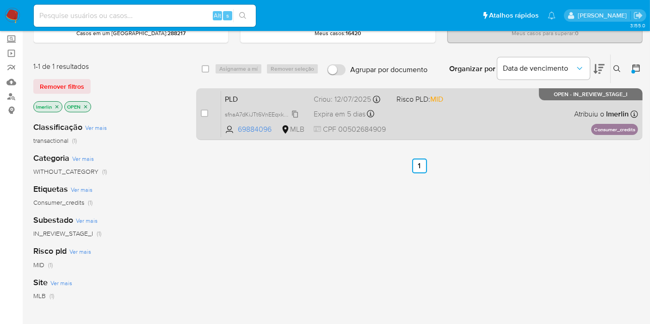
click at [294, 115] on span "sfnaA7dKiJTt6VnEEqxkehJK" at bounding box center [261, 114] width 72 height 10
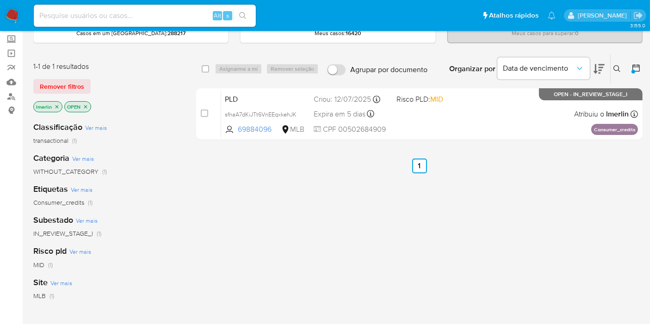
click at [0, 218] on aside "Bandeja Painel Screening Pesquisa em Listas Watchlist Ferramentas Operações em …" at bounding box center [11, 214] width 23 height 530
click at [56, 107] on icon "close-filter" at bounding box center [57, 106] width 3 height 3
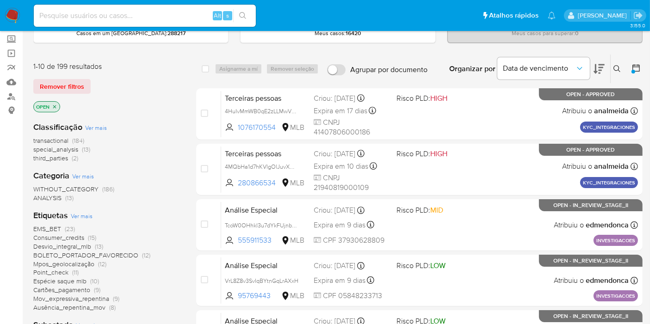
click at [641, 74] on div at bounding box center [634, 69] width 17 height 29
click at [638, 66] on icon at bounding box center [636, 67] width 7 height 7
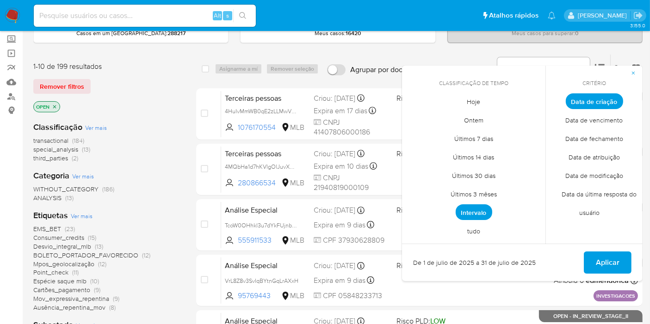
click at [470, 226] on span "tudo" at bounding box center [474, 231] width 32 height 19
click at [478, 98] on span "Hoje" at bounding box center [474, 102] width 33 height 19
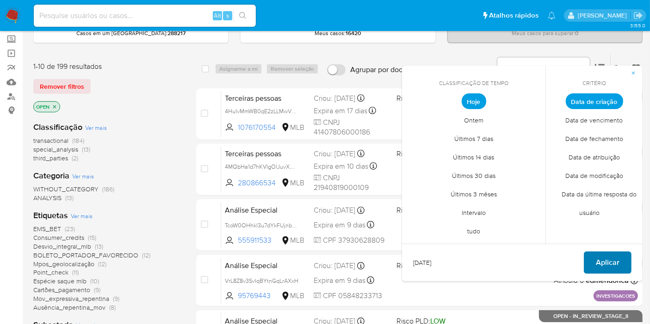
click at [595, 267] on button "Aplicar" at bounding box center [608, 263] width 48 height 22
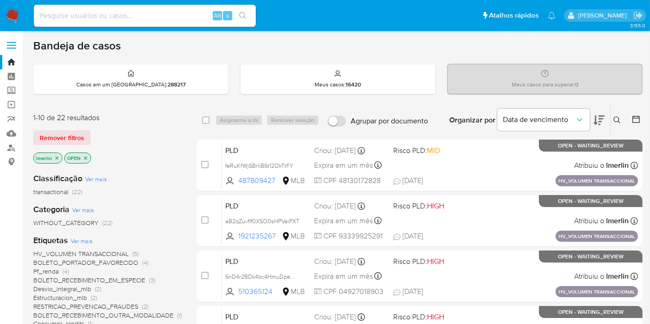
click at [57, 158] on icon "close-filter" at bounding box center [57, 157] width 3 height 3
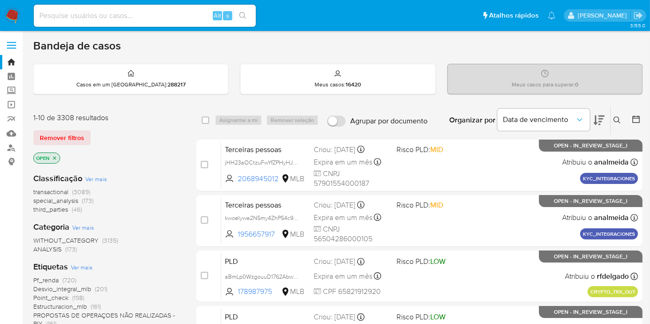
click at [155, 143] on div "Remover filtros" at bounding box center [107, 138] width 148 height 15
click at [172, 135] on div "Remover filtros" at bounding box center [107, 138] width 148 height 15
